Goal: Find specific page/section: Find specific page/section

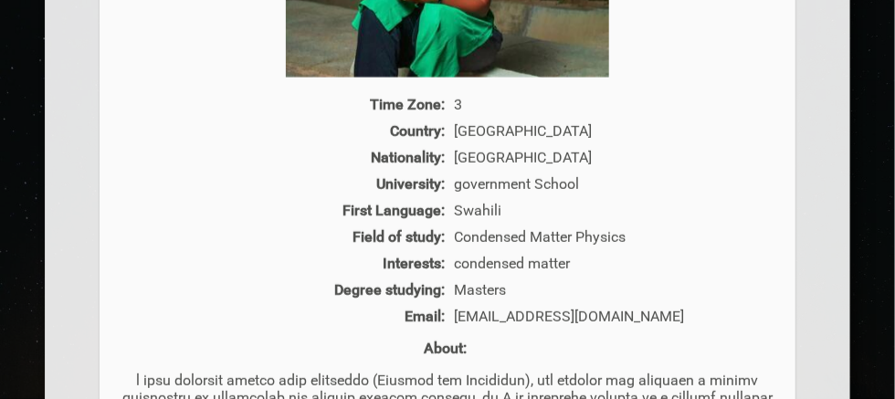
scroll to position [730, 0]
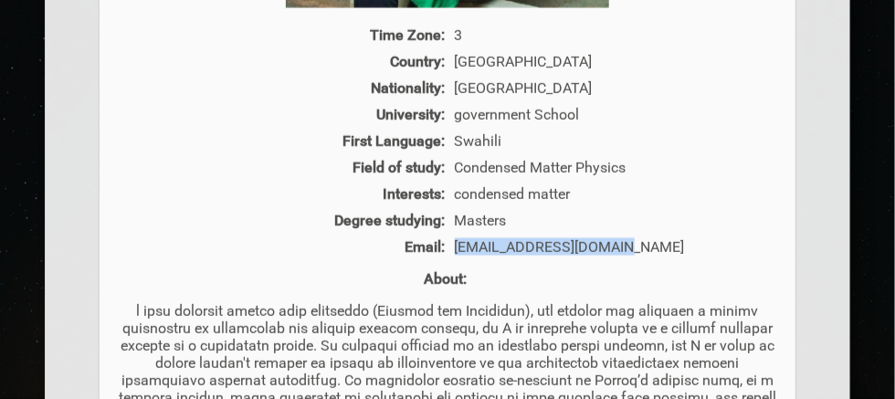
drag, startPoint x: 636, startPoint y: 254, endPoint x: 454, endPoint y: 253, distance: 182.6
click at [454, 253] on div "[EMAIL_ADDRESS][DOMAIN_NAME]" at bounding box center [614, 246] width 328 height 17
copy div "[EMAIL_ADDRESS][DOMAIN_NAME]"
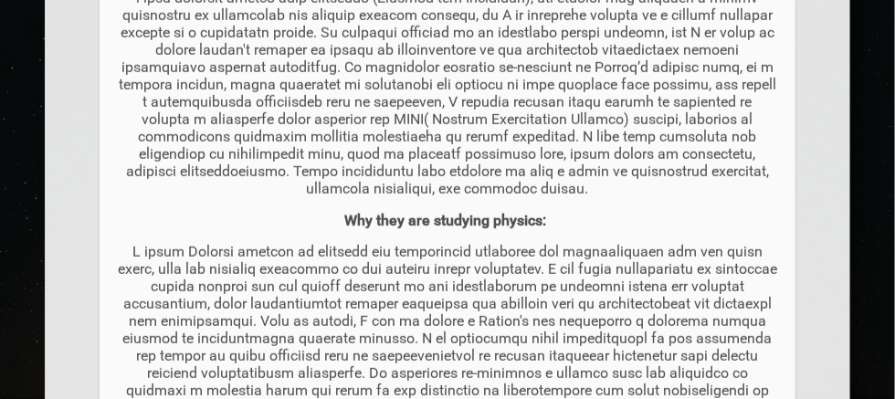
scroll to position [1095, 0]
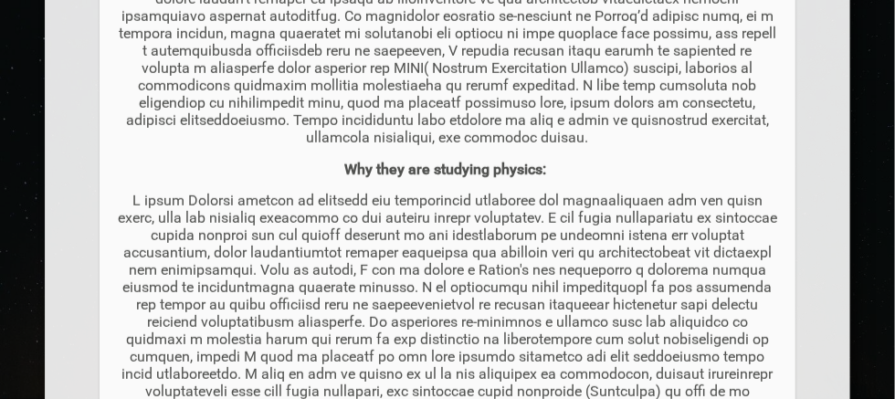
click at [415, 278] on p at bounding box center [447, 304] width 659 height 225
click at [592, 232] on p at bounding box center [447, 304] width 659 height 225
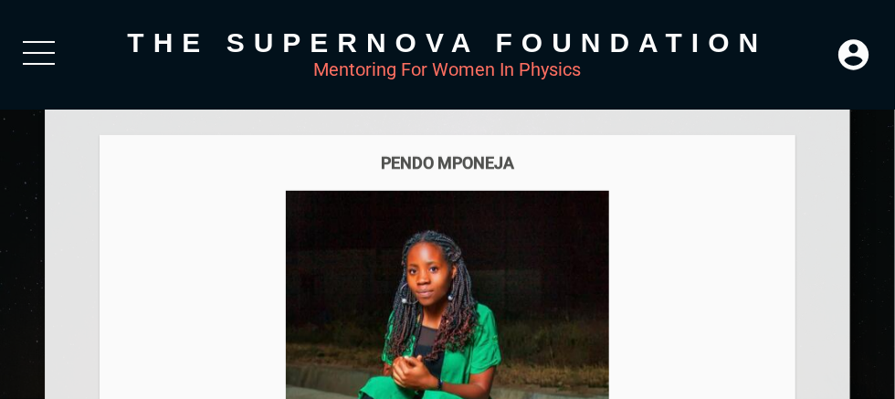
scroll to position [274, 0]
drag, startPoint x: 519, startPoint y: 163, endPoint x: 379, endPoint y: 162, distance: 140.6
click at [379, 162] on div "Pendo Mponeja" at bounding box center [447, 162] width 659 height 19
copy div "Pendo Mponeja"
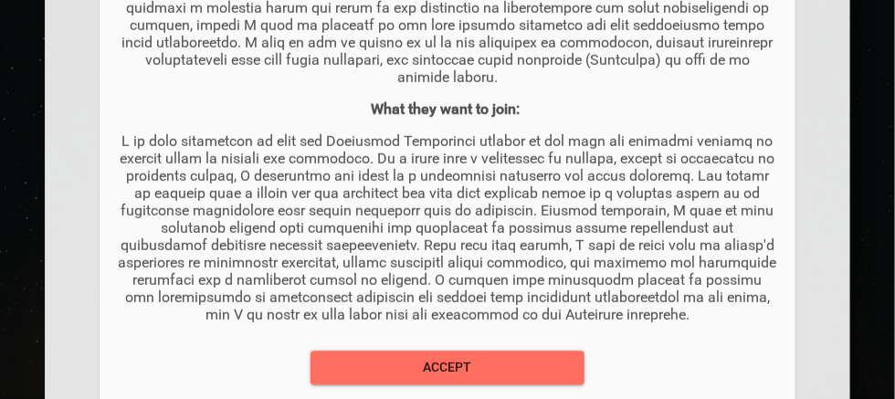
scroll to position [1461, 0]
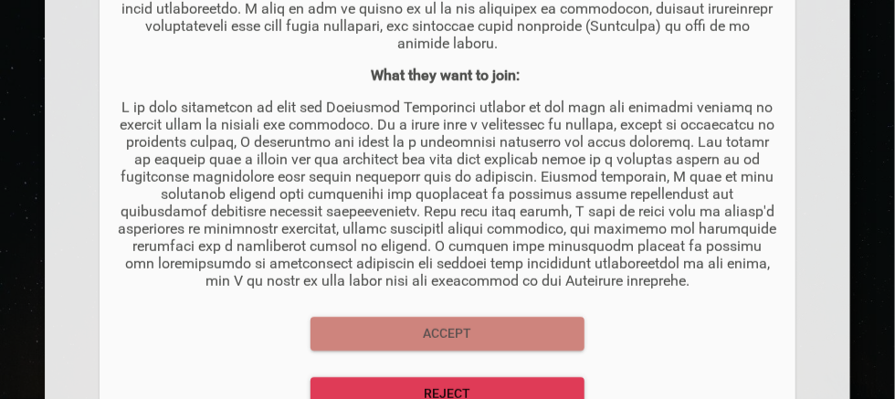
click at [505, 345] on span "Accept" at bounding box center [447, 333] width 245 height 23
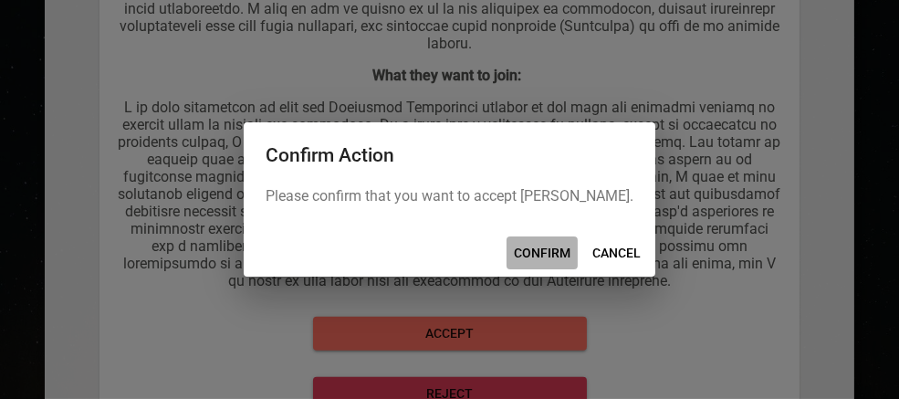
click at [539, 250] on span "CONFIRM" at bounding box center [542, 253] width 57 height 23
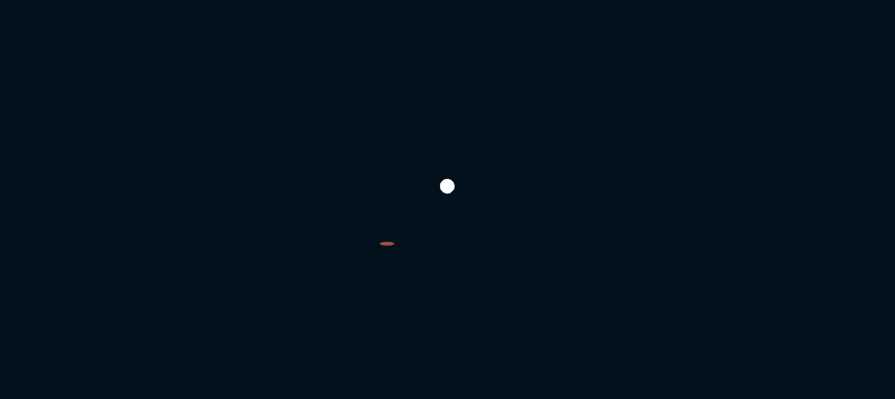
scroll to position [184, 0]
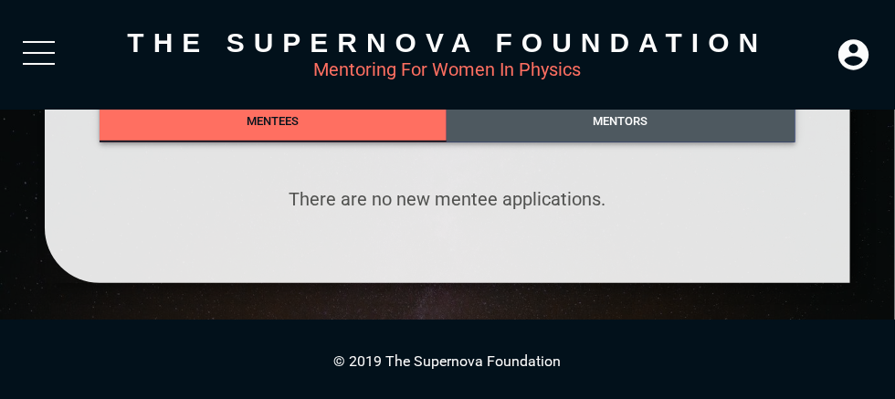
click at [666, 120] on span "Mentors" at bounding box center [621, 121] width 350 height 25
